Goal: Register for event/course

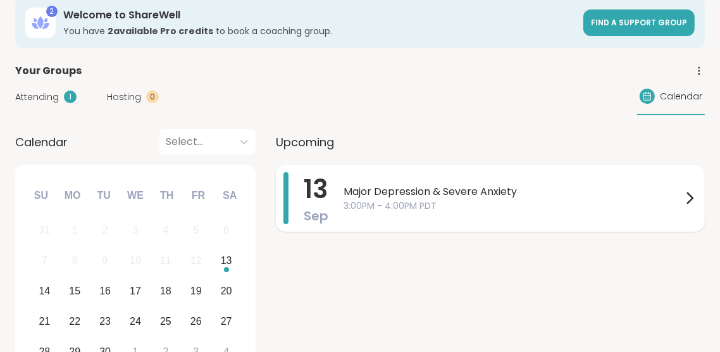
click at [418, 196] on span "Major Depression & Severe Anxiety" at bounding box center [513, 191] width 339 height 15
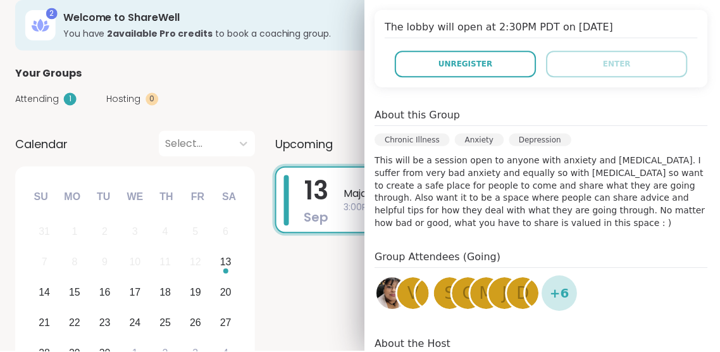
scroll to position [280, 0]
click at [564, 285] on span "+ 6" at bounding box center [562, 294] width 20 height 19
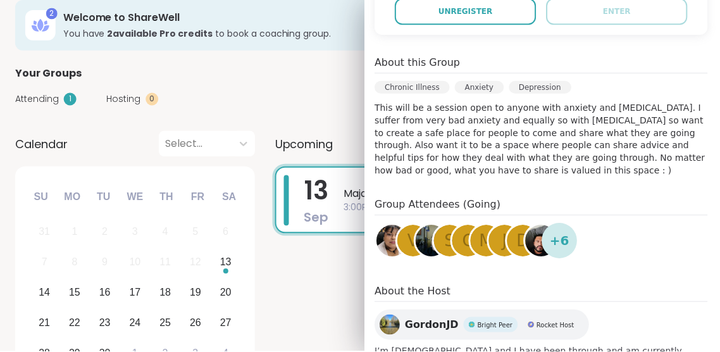
scroll to position [334, 0]
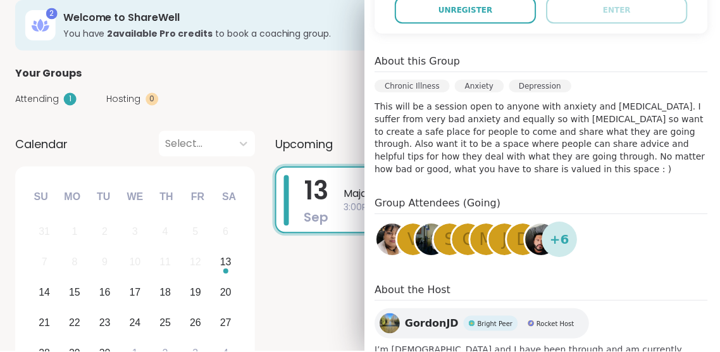
click at [439, 196] on h4 "Group Attendees (Going)" at bounding box center [543, 205] width 334 height 18
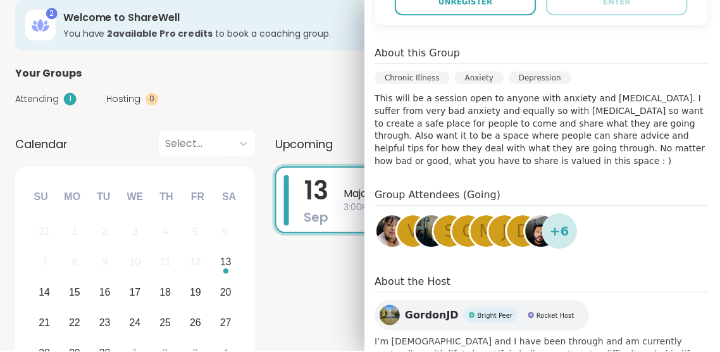
click at [451, 220] on span "S" at bounding box center [451, 232] width 11 height 25
click at [412, 220] on span "V" at bounding box center [414, 232] width 11 height 25
click at [466, 216] on div "C" at bounding box center [470, 232] width 32 height 32
click at [538, 216] on img at bounding box center [543, 232] width 32 height 32
click at [560, 222] on span "+ 6" at bounding box center [562, 231] width 20 height 19
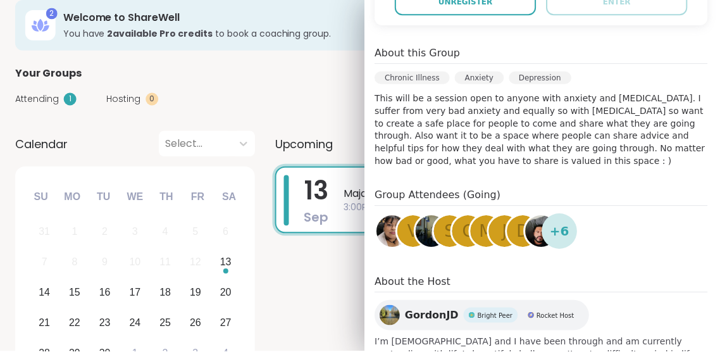
click at [562, 222] on span "+ 6" at bounding box center [562, 231] width 20 height 19
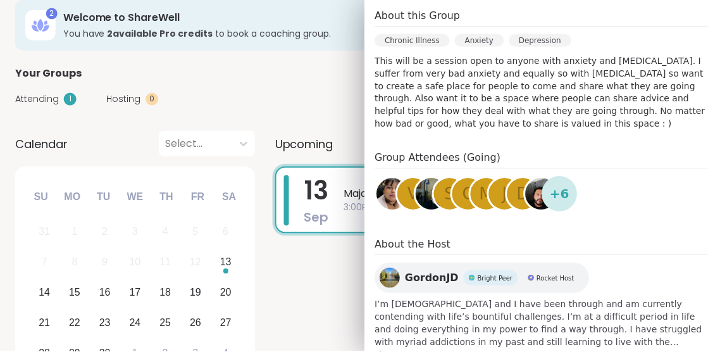
scroll to position [396, 0]
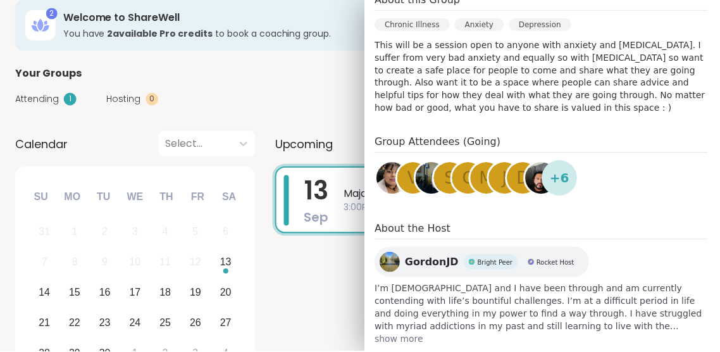
click at [433, 163] on img at bounding box center [433, 179] width 32 height 32
click at [339, 99] on div "Attending 1 Hosting 0 Calendar" at bounding box center [360, 99] width 690 height 37
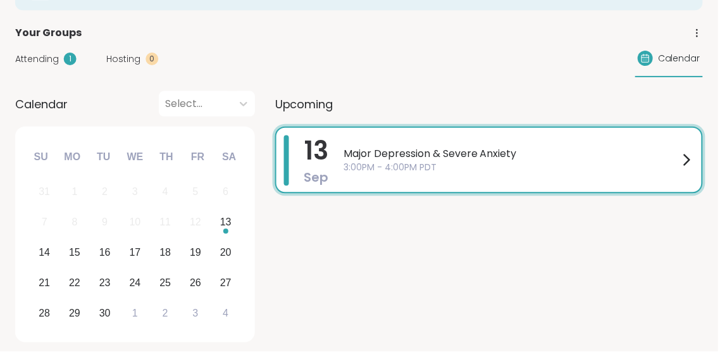
scroll to position [130, 0]
click at [408, 171] on span "3:00PM - 4:00PM PDT" at bounding box center [513, 167] width 336 height 13
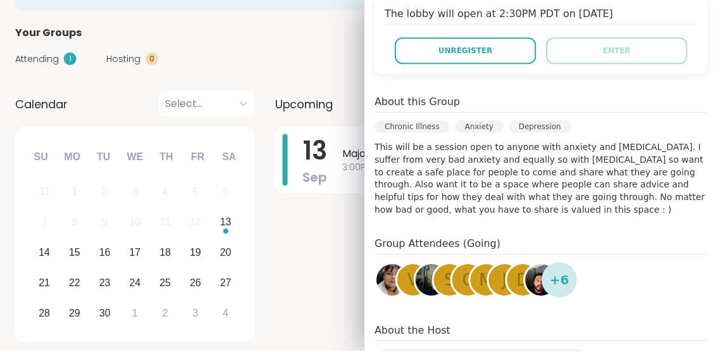
scroll to position [342, 0]
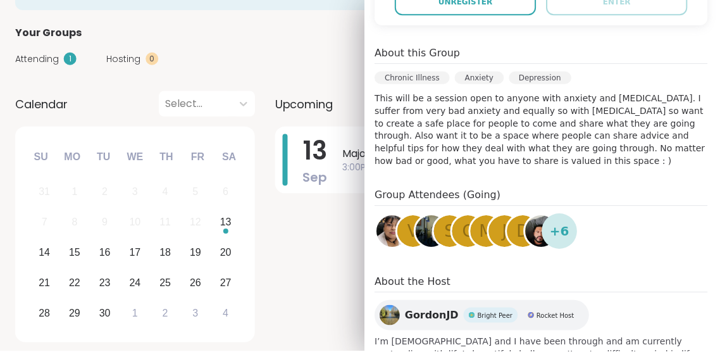
click at [587, 306] on div "GordonJD Bright Peer Rocket Host I’m 36 years old and I have been through and a…" at bounding box center [543, 350] width 334 height 99
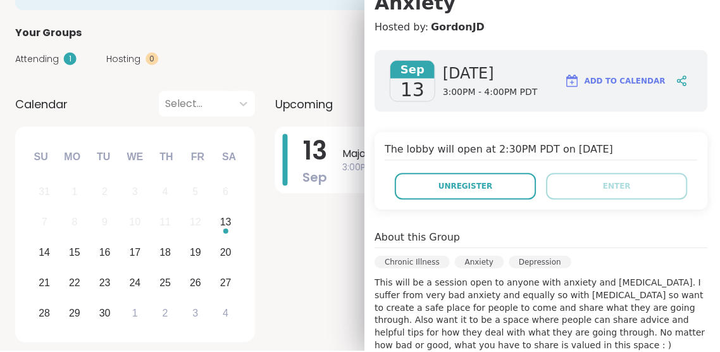
scroll to position [151, 0]
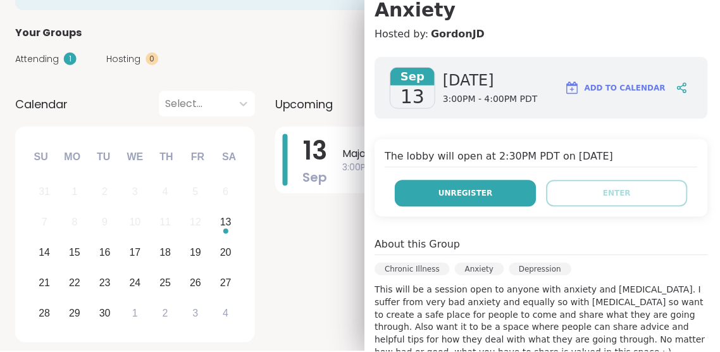
click at [551, 149] on h4 "The lobby will open at 2:30PM PDT on Sep 13, 2025" at bounding box center [543, 158] width 314 height 18
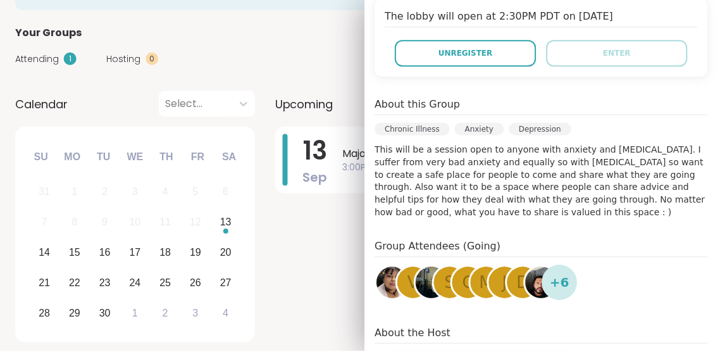
scroll to position [342, 0]
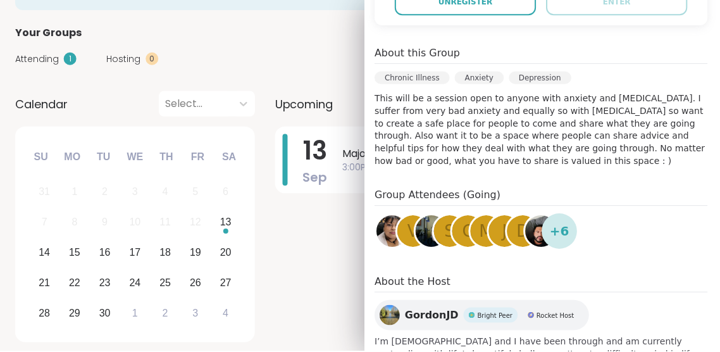
click at [332, 285] on div "13 Sep Major Depression & Severe Anxiety 3:00PM - 4:00PM PDT" at bounding box center [490, 237] width 429 height 221
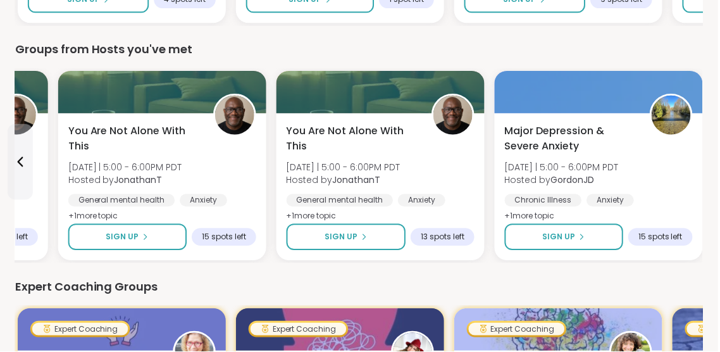
scroll to position [694, 0]
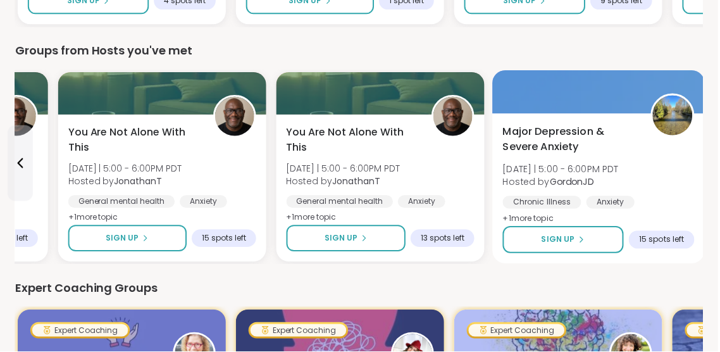
click at [527, 213] on span "+ 1 more topic" at bounding box center [529, 218] width 51 height 10
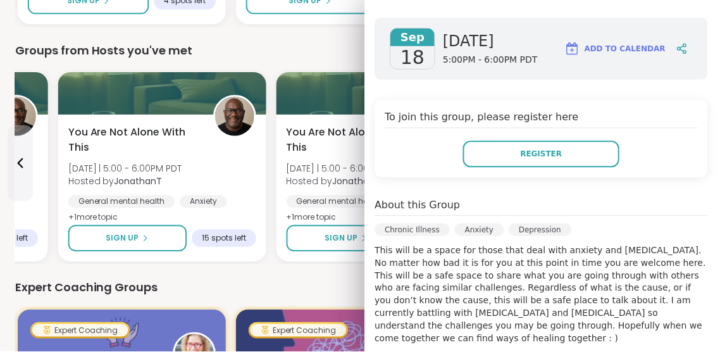
scroll to position [189, 0]
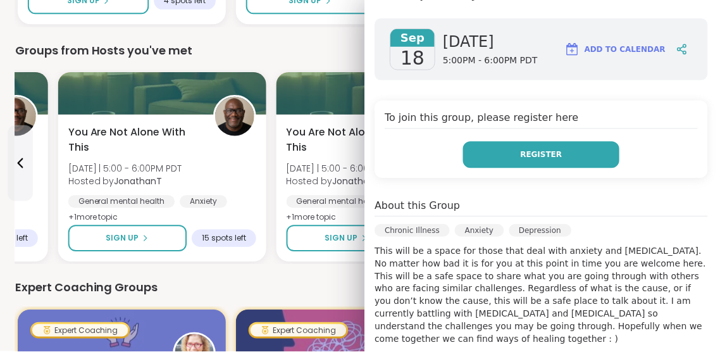
click at [525, 142] on button "Register" at bounding box center [543, 155] width 157 height 27
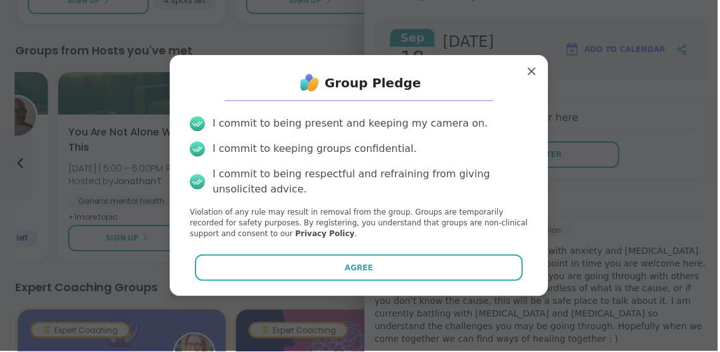
click at [482, 282] on button "Agree" at bounding box center [361, 268] width 330 height 27
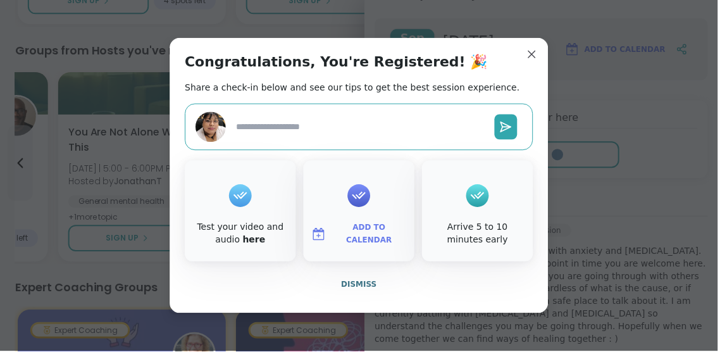
type textarea "*"
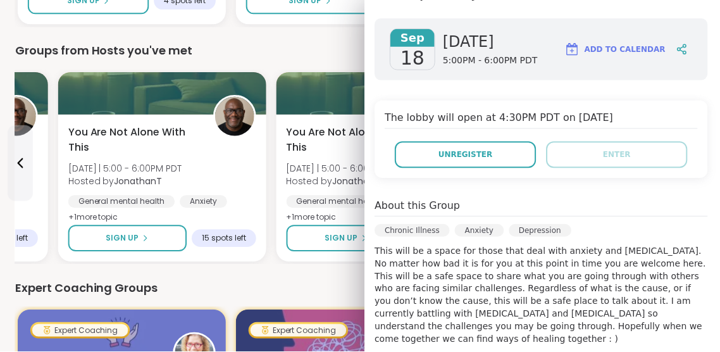
click at [311, 293] on div "Expert Coaching Groups" at bounding box center [360, 289] width 690 height 18
